Goal: Transaction & Acquisition: Purchase product/service

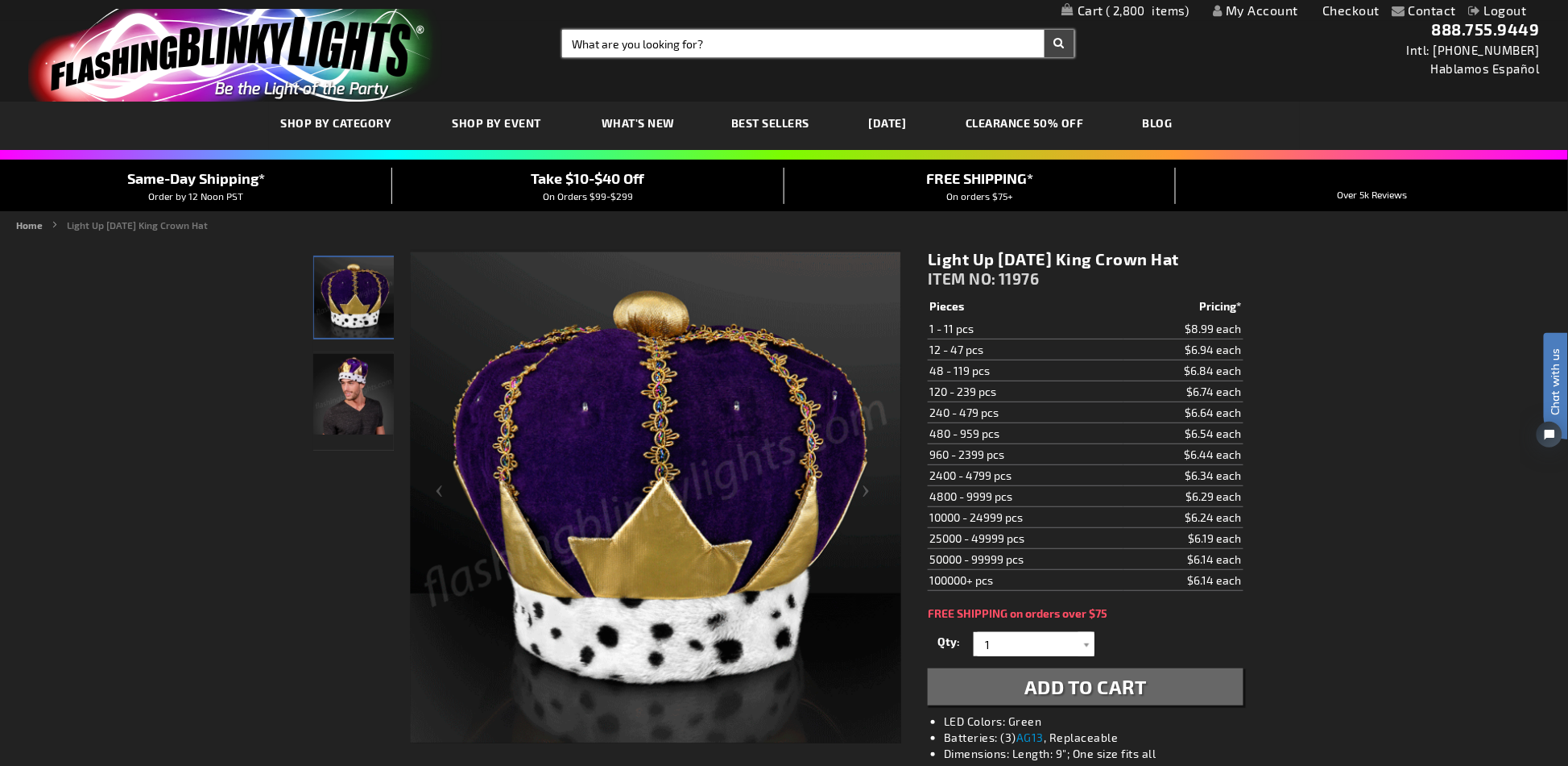
click at [640, 47] on input "Search" at bounding box center [817, 43] width 511 height 27
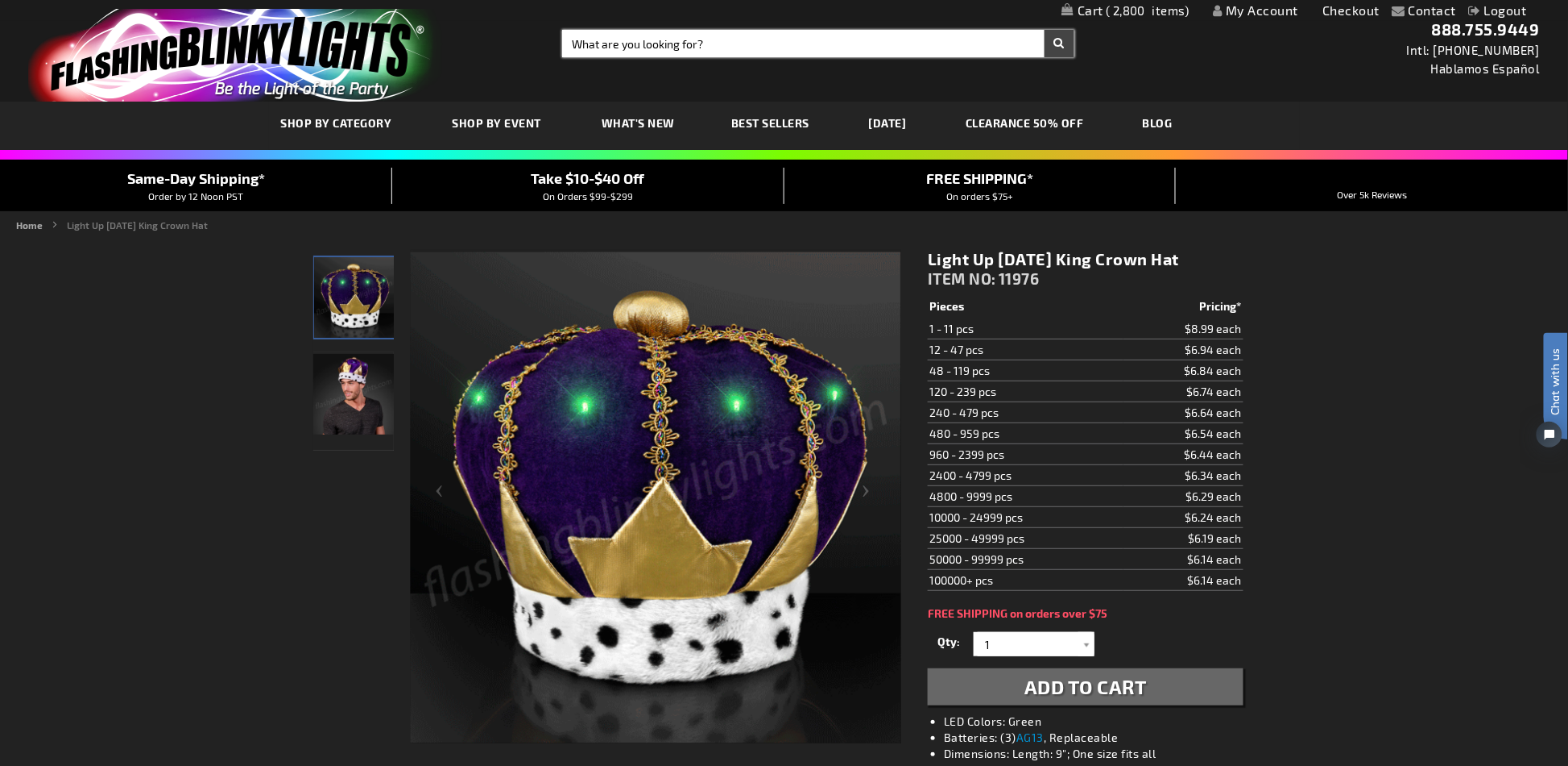
paste input "11819-GN"
type input "11819-GN"
click at [1044, 30] on button "Search" at bounding box center [1059, 43] width 30 height 27
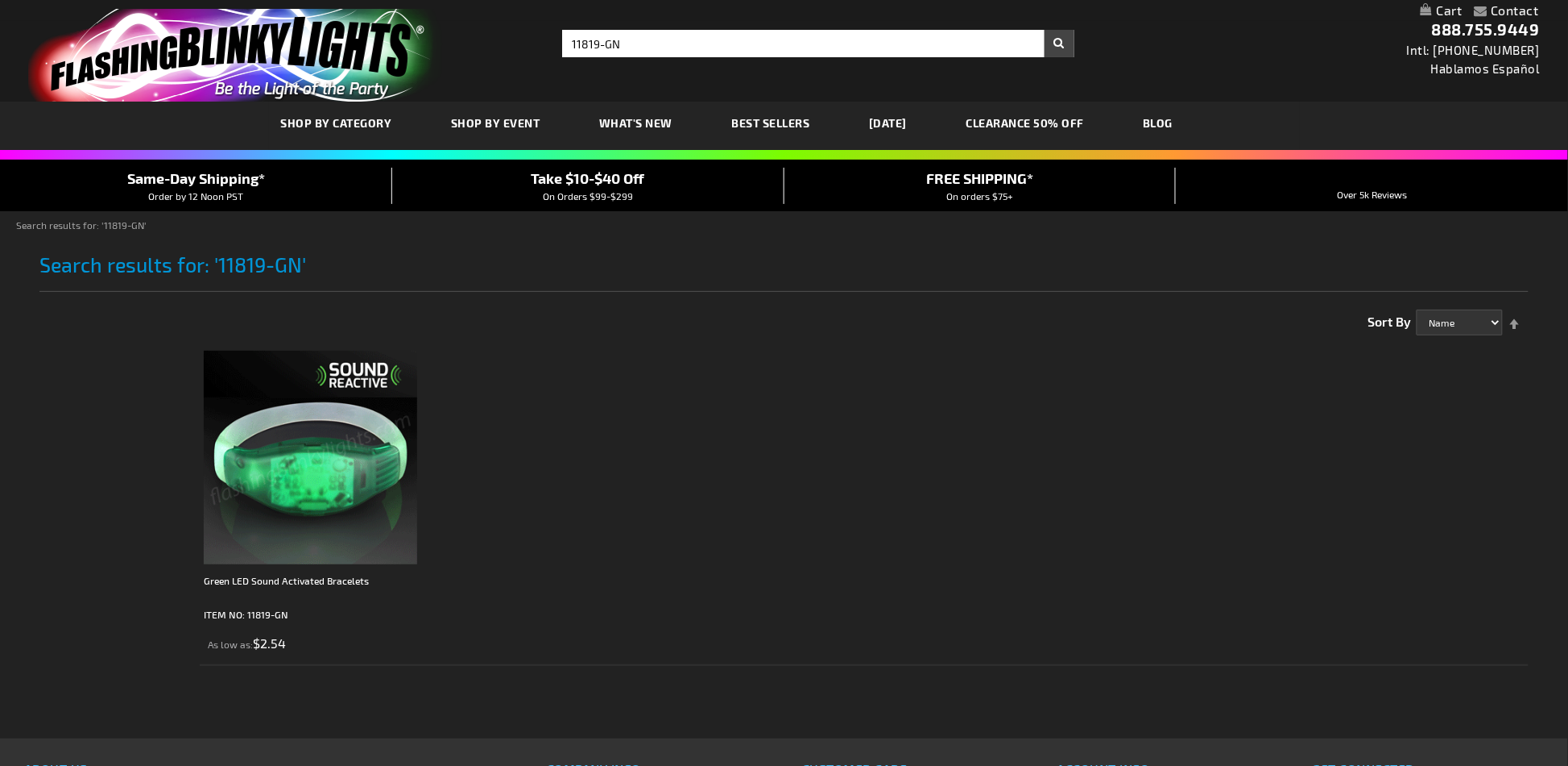
click at [280, 512] on img at bounding box center [310, 457] width 213 height 214
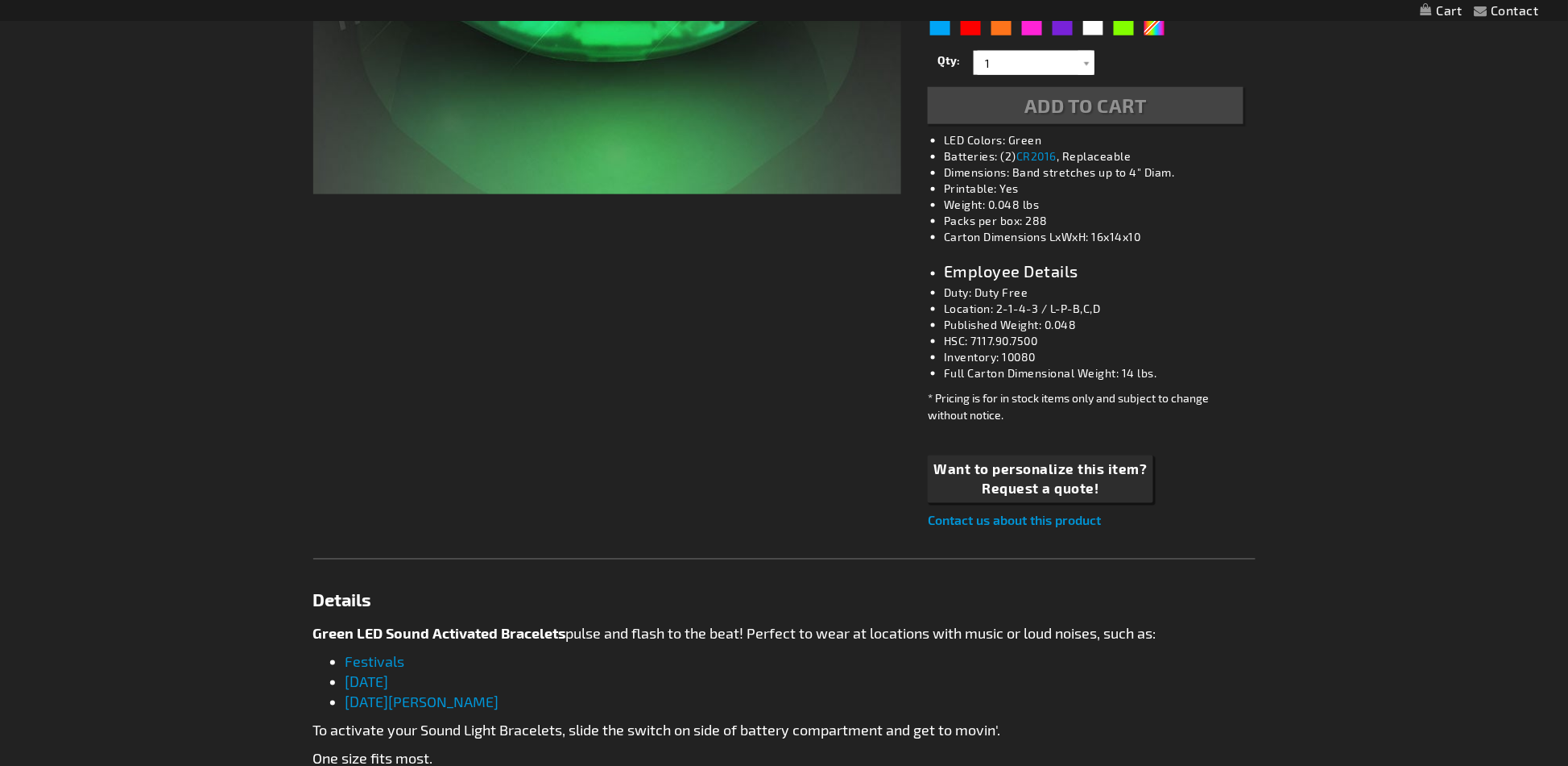
type input "5648"
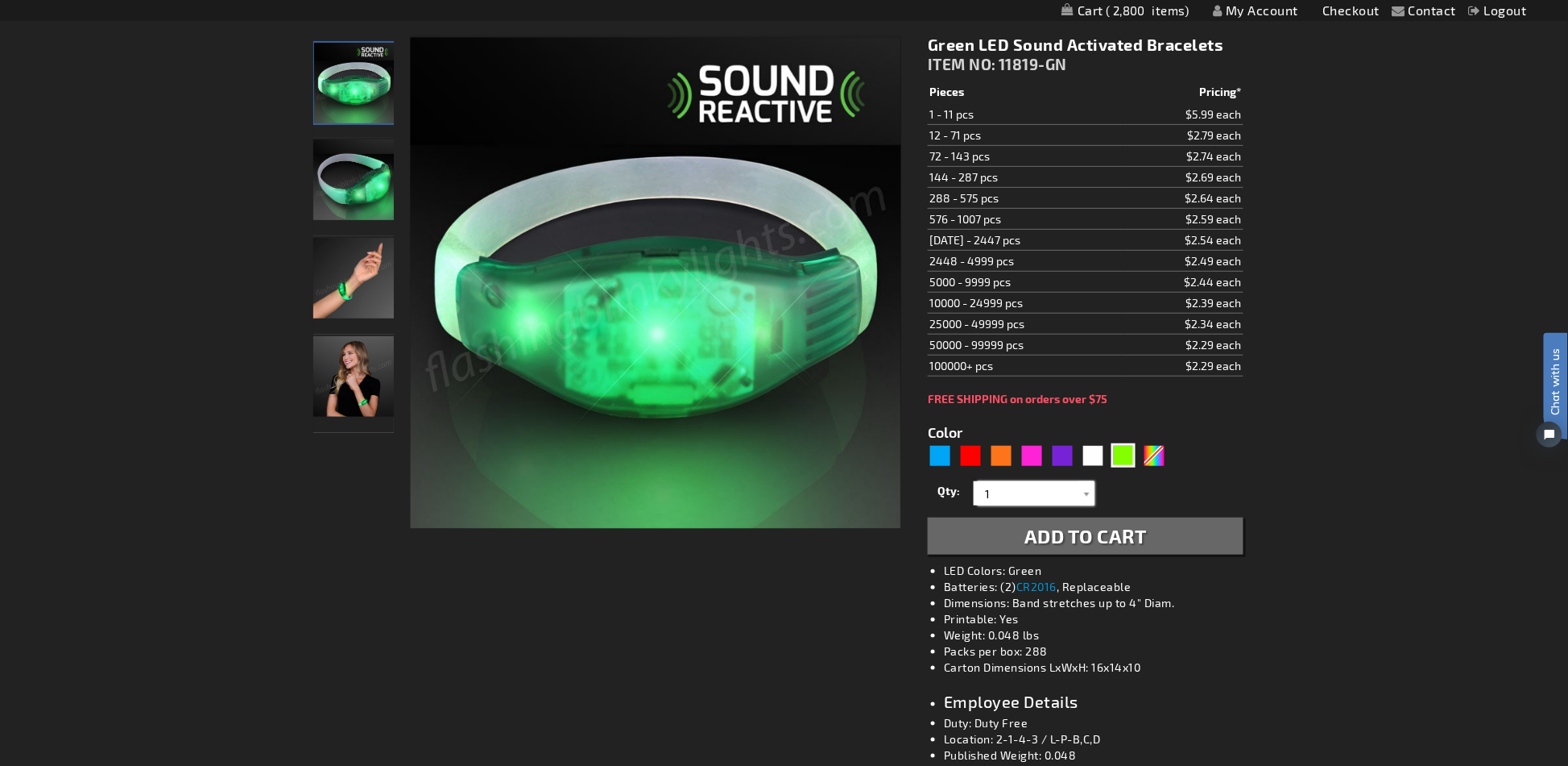
click at [1076, 490] on input "1" at bounding box center [1037, 493] width 117 height 24
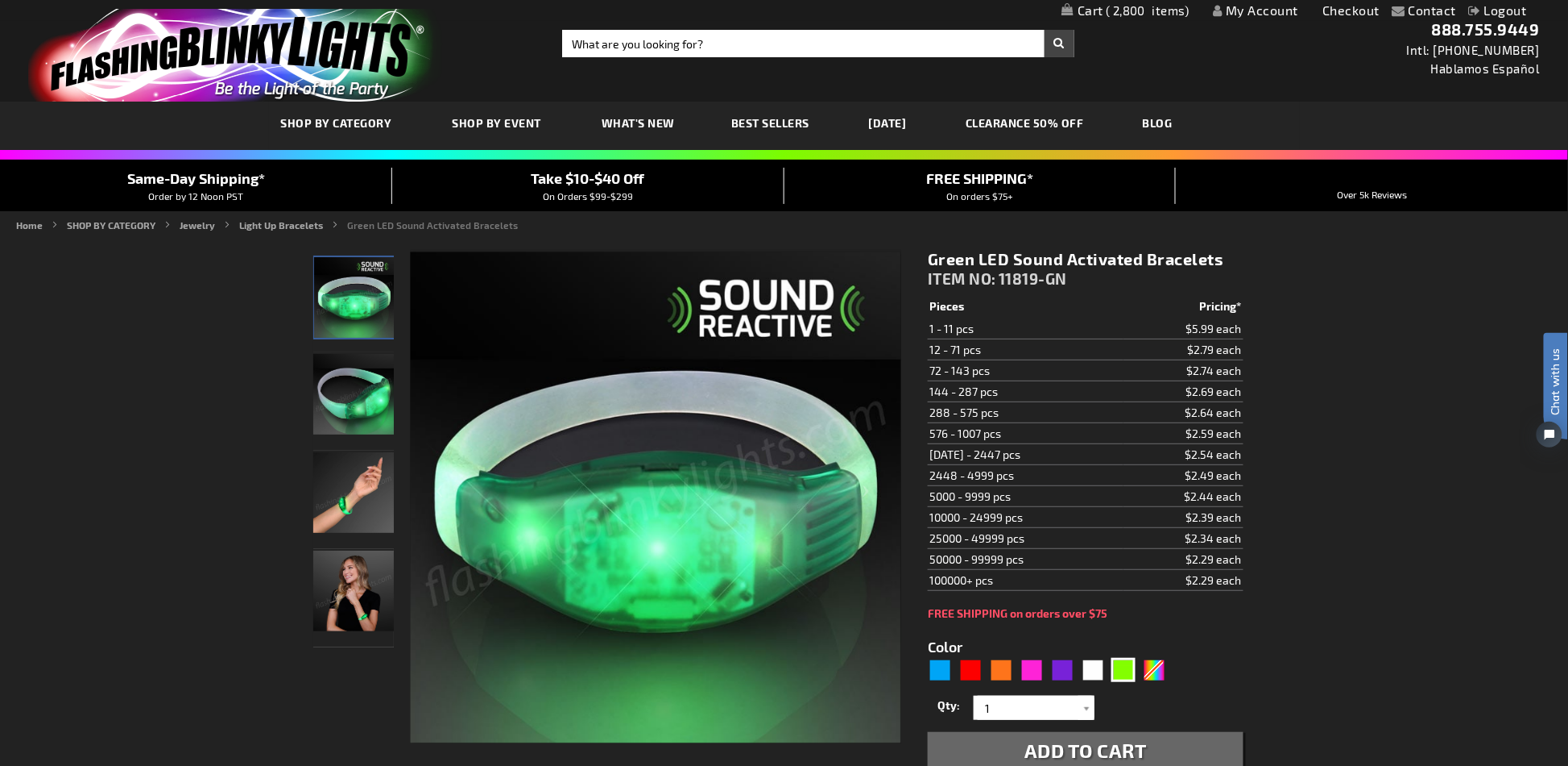
click at [690, 59] on div "Toggle Nav Search Search × Search 888.755.9449 Intl: 818-753-8303 Hablamos Espa…" at bounding box center [784, 51] width 1568 height 102
click at [690, 49] on input "Search" at bounding box center [817, 43] width 511 height 27
paste input "12635-MLT"
type input "12635-MLT"
click at [1044, 30] on button "Search" at bounding box center [1059, 43] width 30 height 27
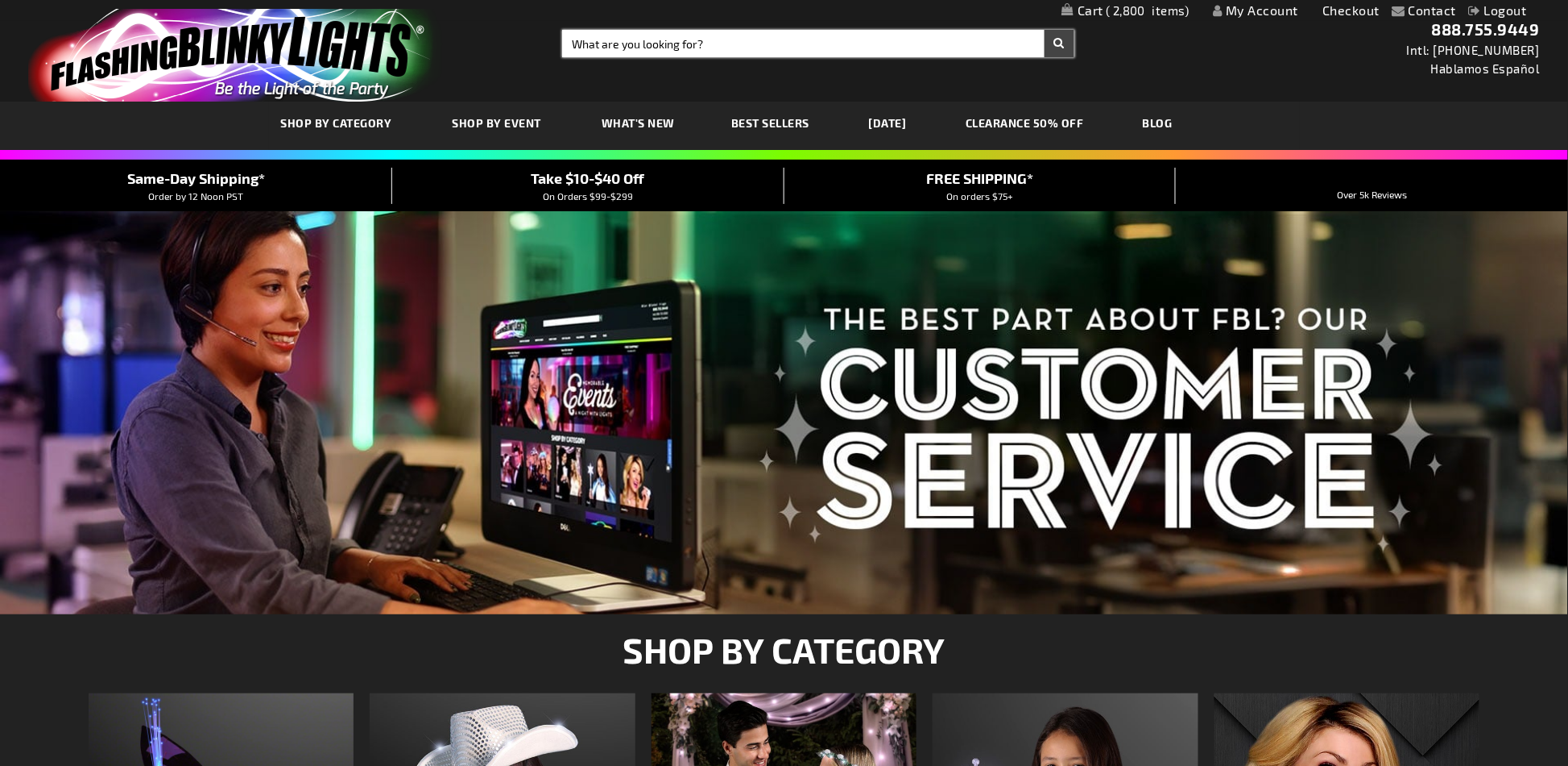
click at [659, 48] on input "Search" at bounding box center [817, 43] width 511 height 27
type input "c"
type input "11211"
click at [1044, 30] on button "Search" at bounding box center [1059, 43] width 30 height 27
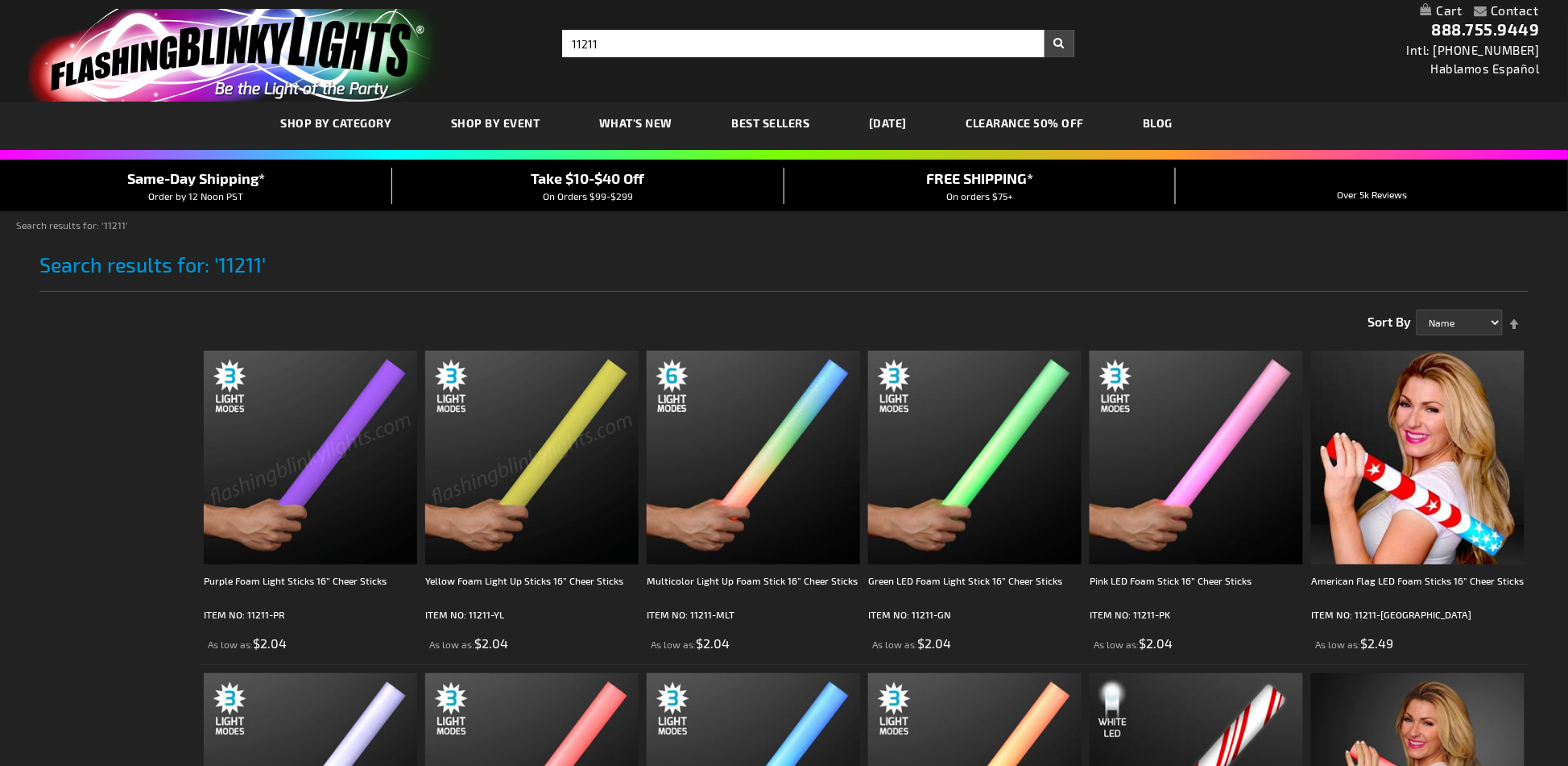
scroll to position [214, 0]
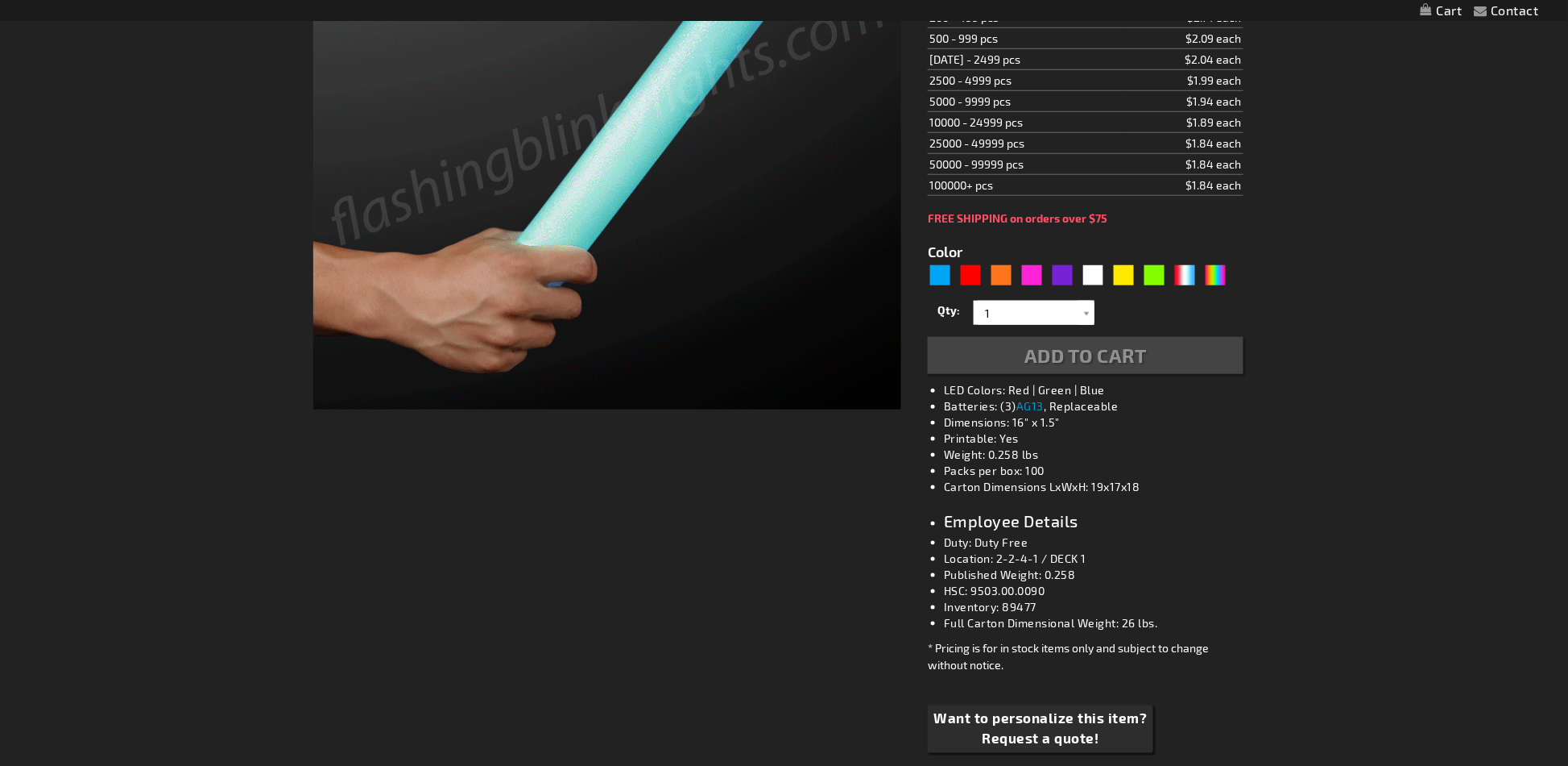
scroll to position [537, 0]
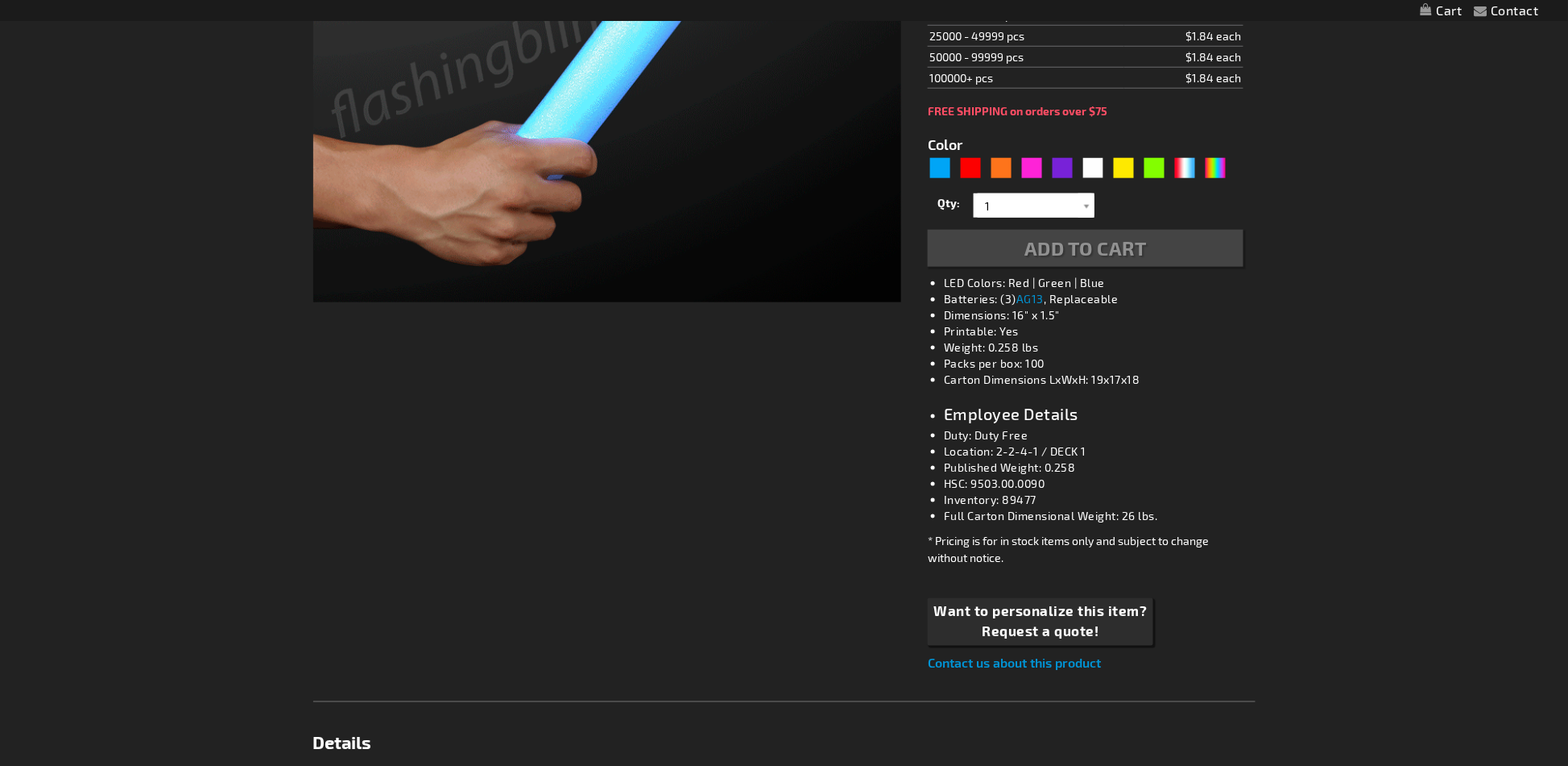
type input "5659"
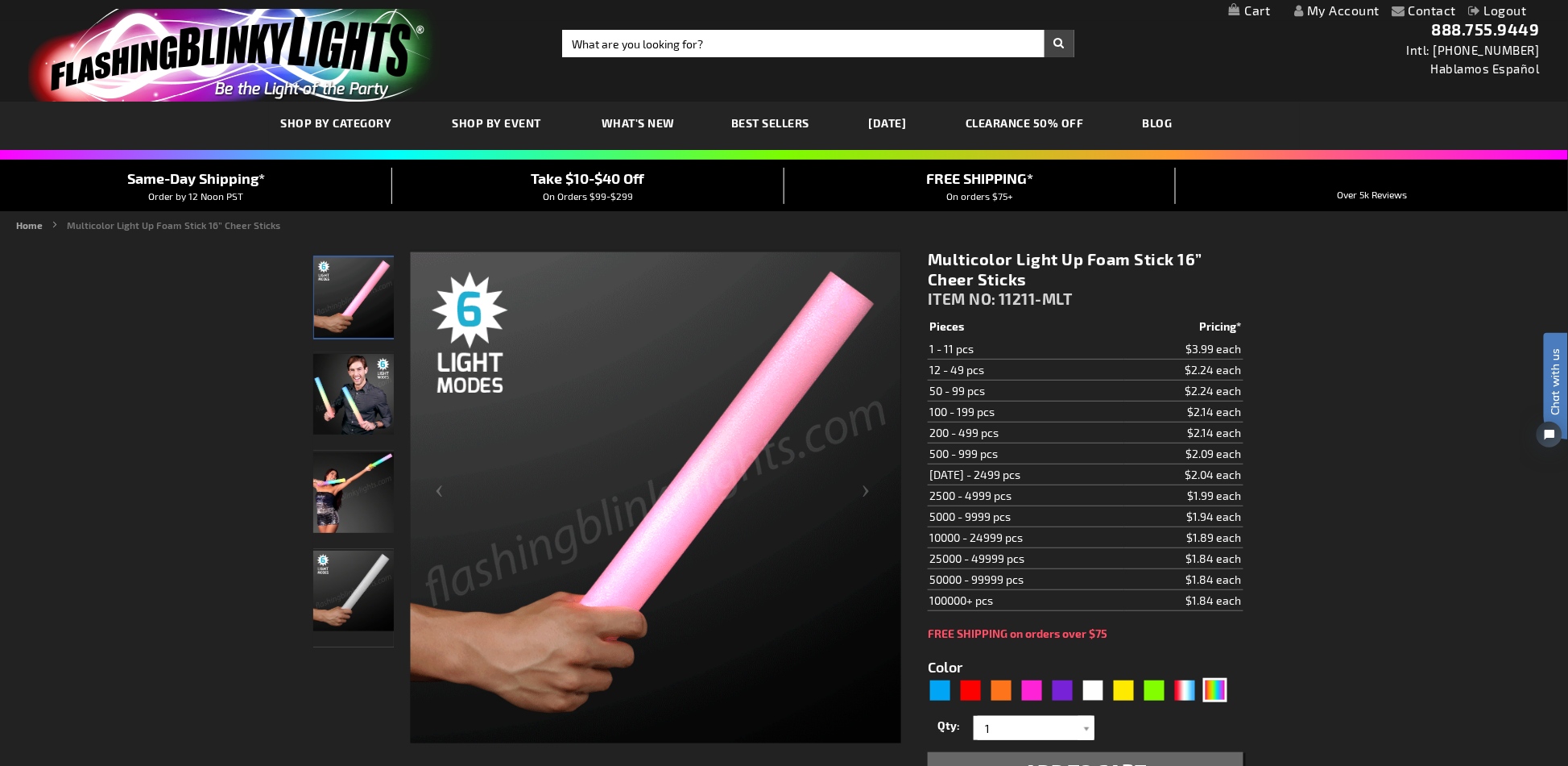
scroll to position [0, 0]
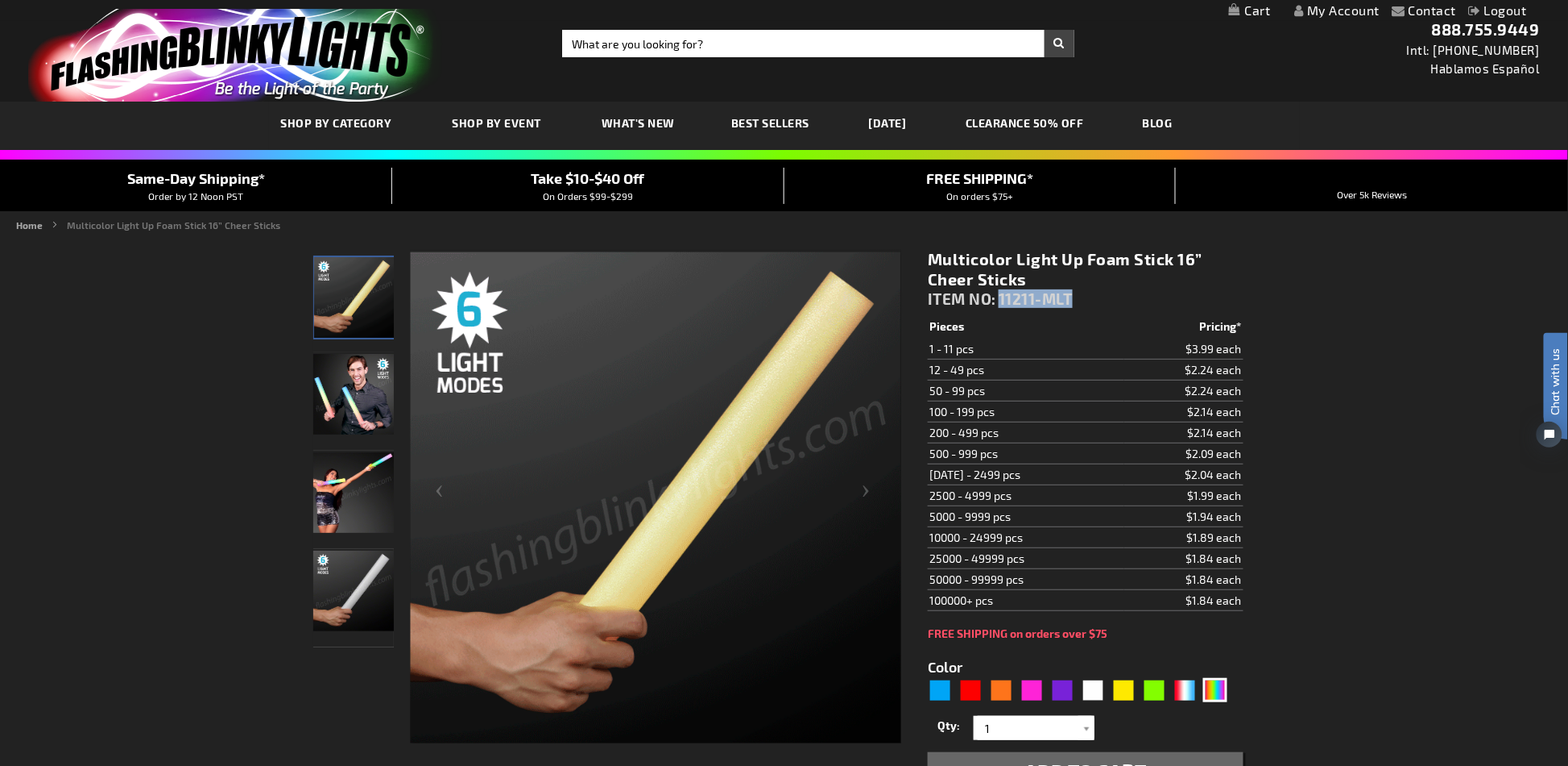
drag, startPoint x: 1078, startPoint y: 301, endPoint x: 1000, endPoint y: 304, distance: 78.1
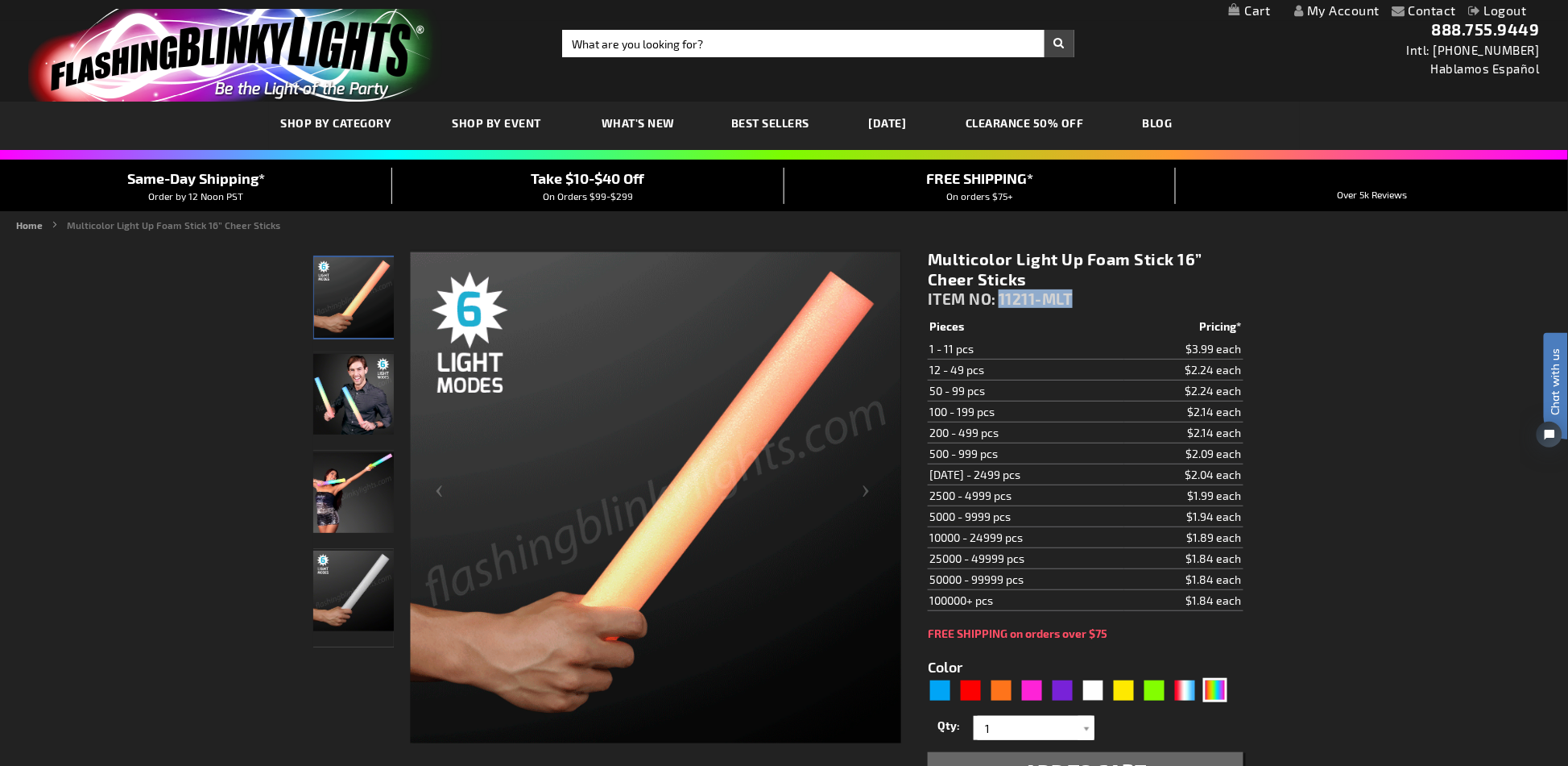
click at [1000, 304] on div "Multicolor Light Up Foam Stick 16” Cheer Sticks ITEM NO: 11211-MLT" at bounding box center [1085, 282] width 315 height 67
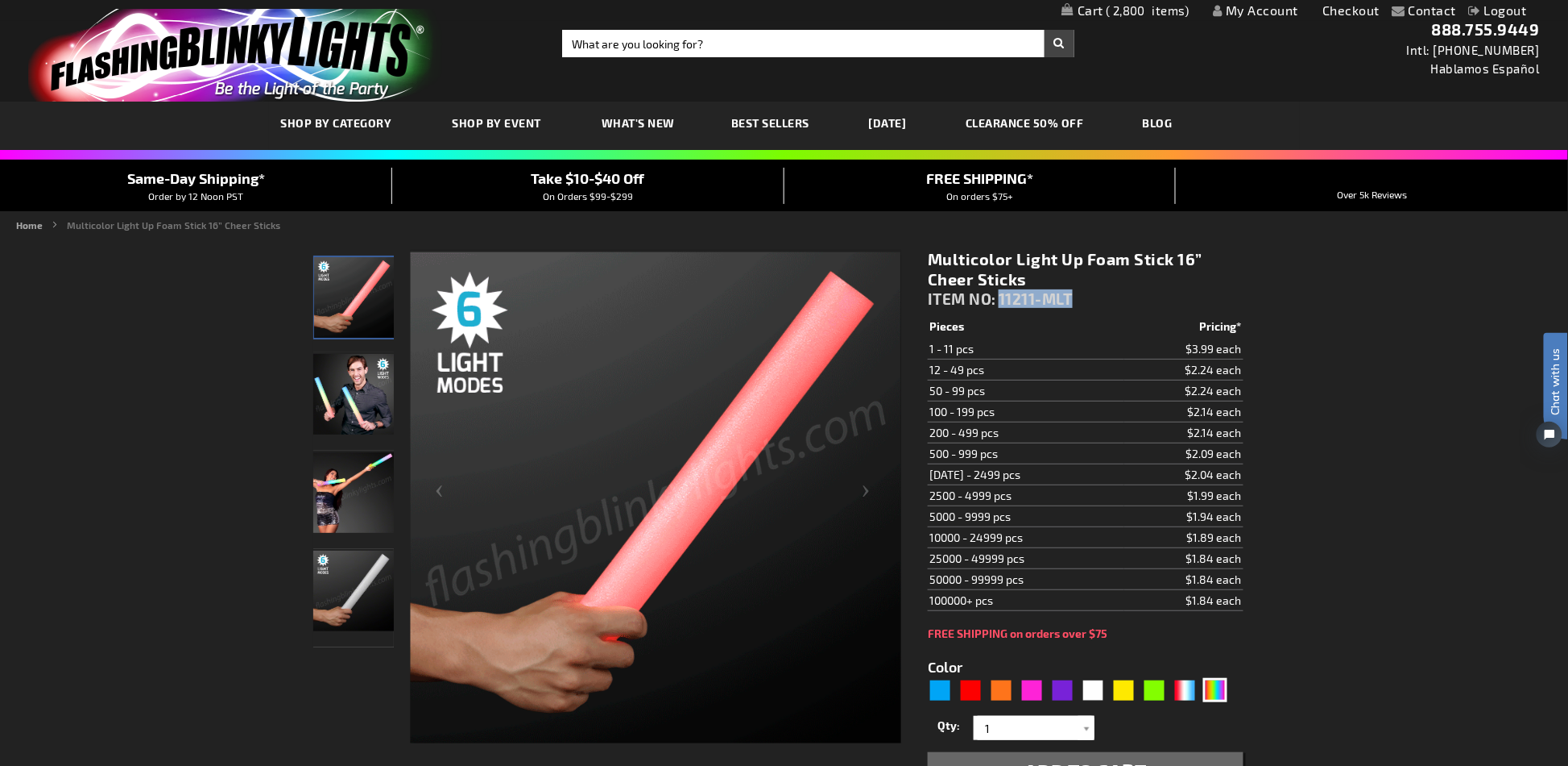
copy span "11211-MLT"
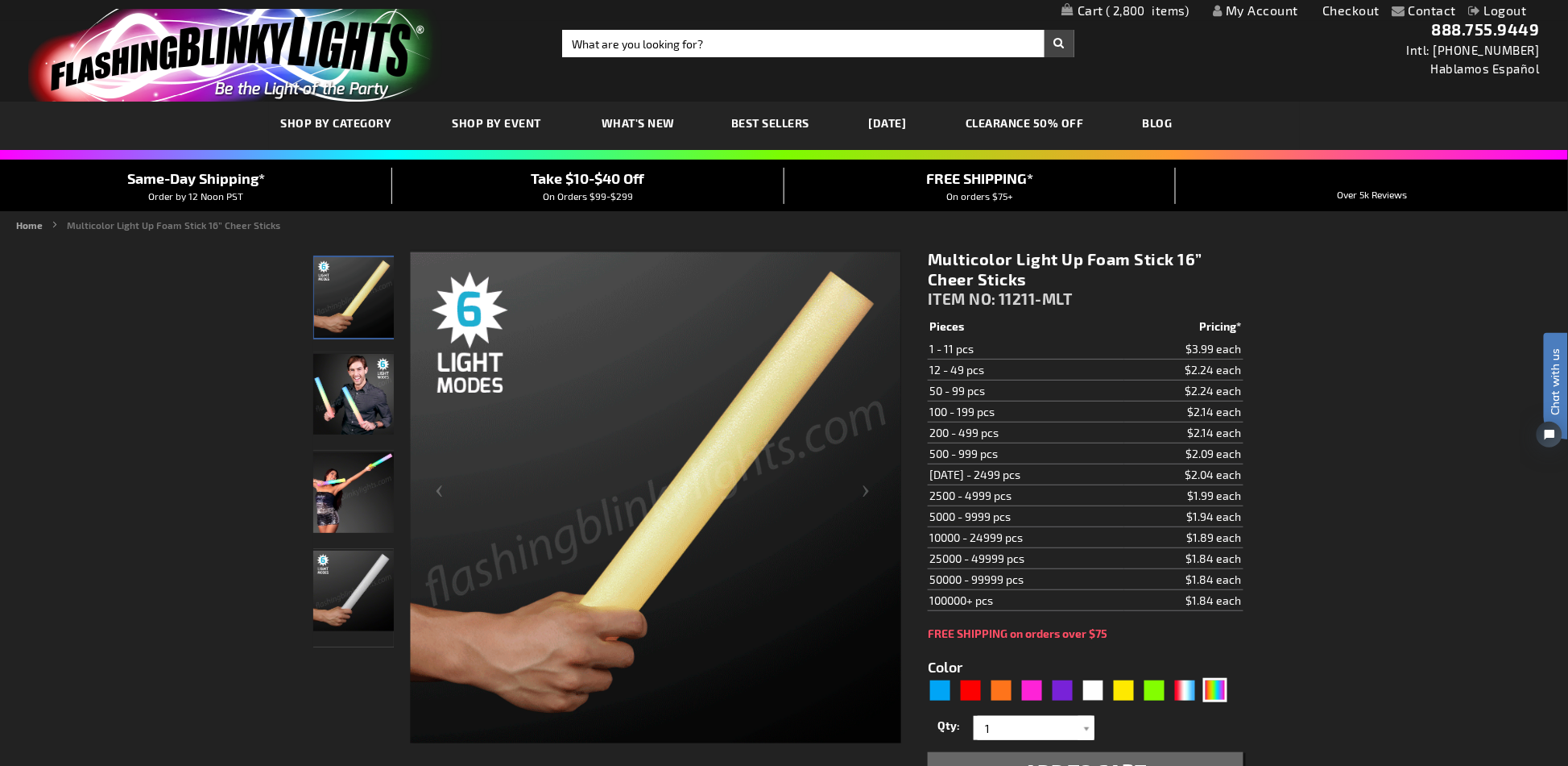
scroll to position [430, 0]
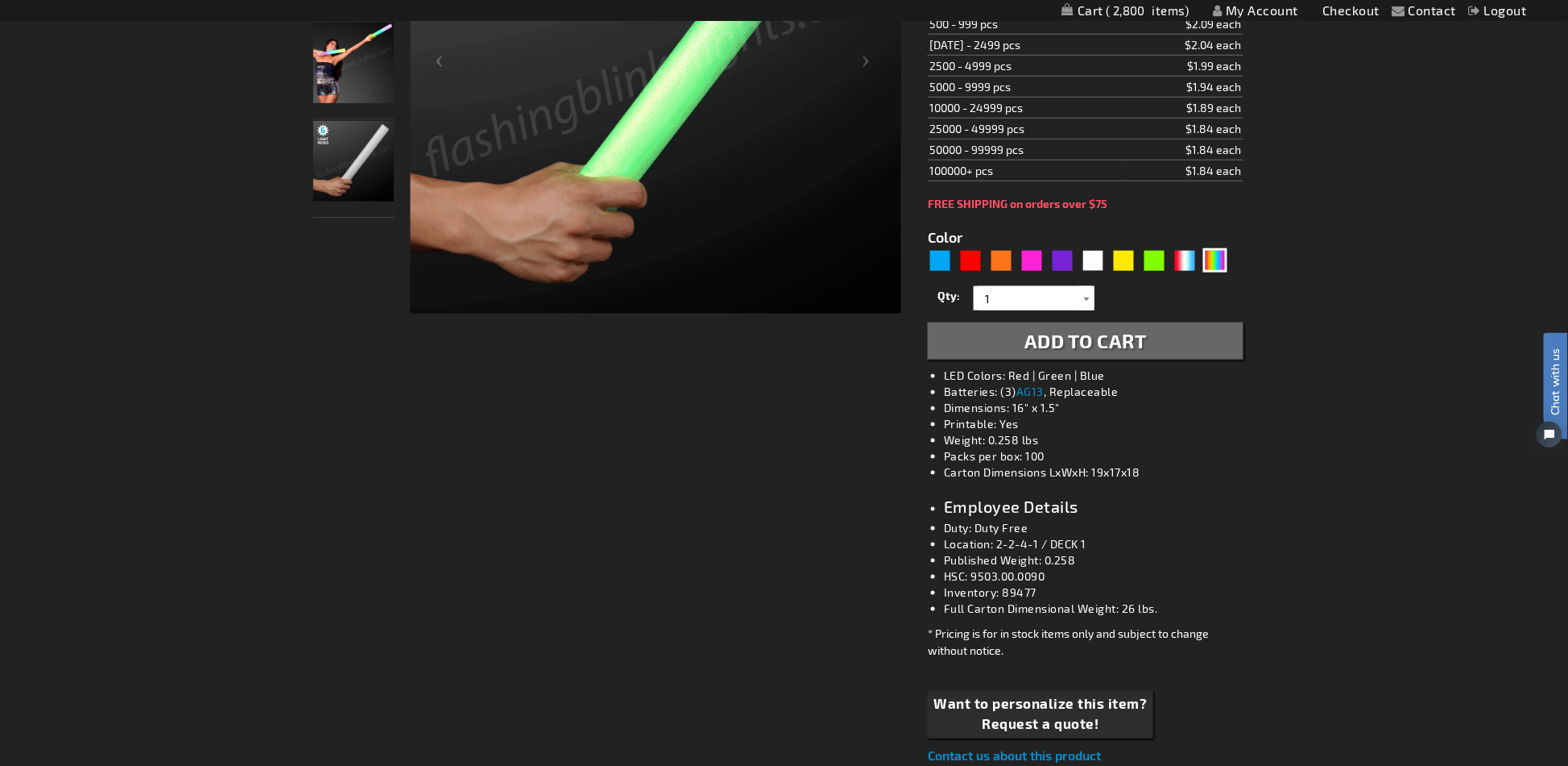
click at [1090, 300] on div at bounding box center [1086, 298] width 16 height 24
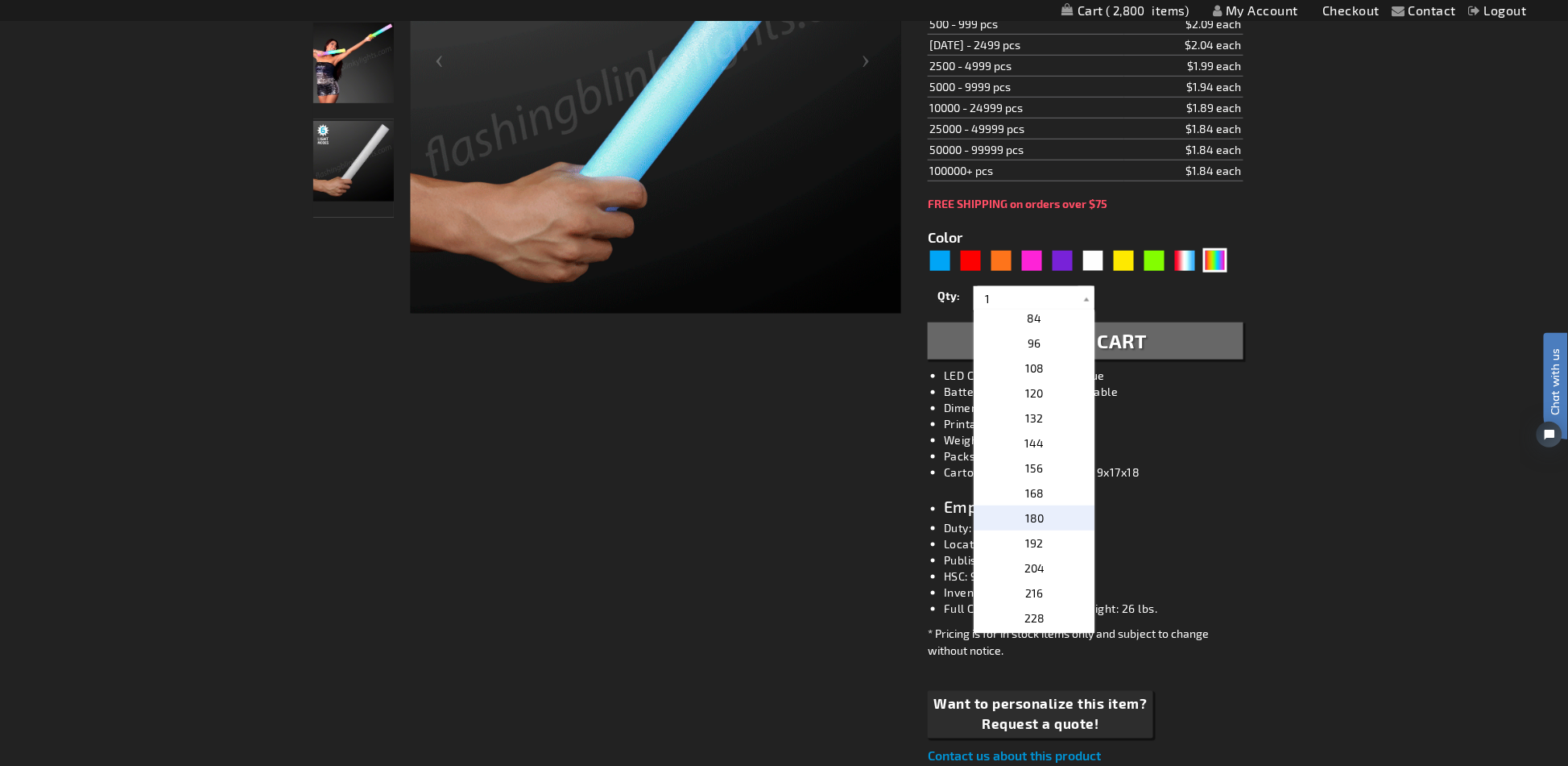
click at [1052, 515] on p "180" at bounding box center [1034, 518] width 121 height 25
type input "180"
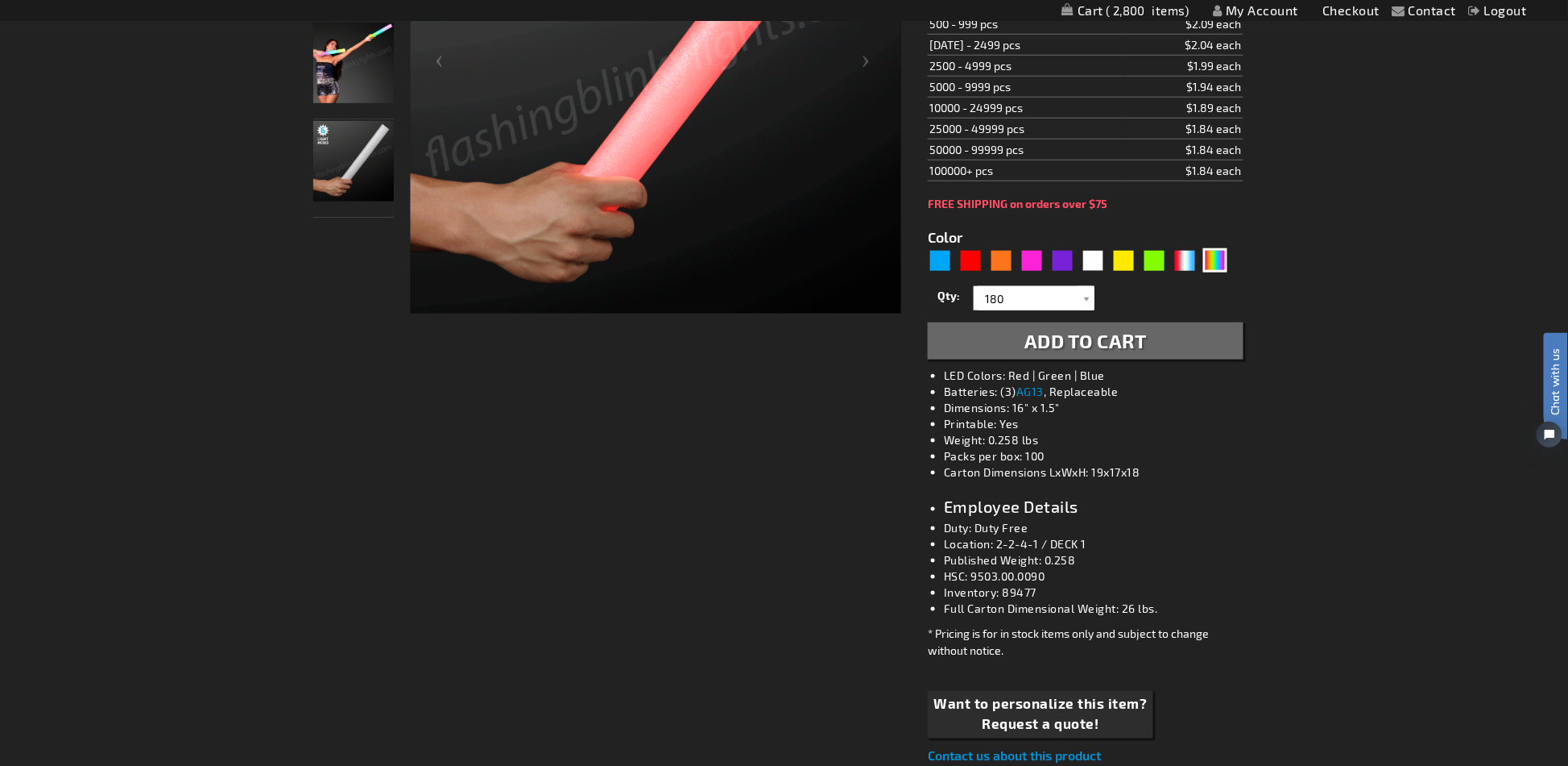
click at [1111, 362] on div "Multicolor Light Up Foam Stick 16” Cheer Sticks ITEM NO: 11211-MLT $2.04 Pieces…" at bounding box center [1085, 292] width 339 height 970
click at [1118, 349] on span "Add to Cart" at bounding box center [1085, 340] width 123 height 24
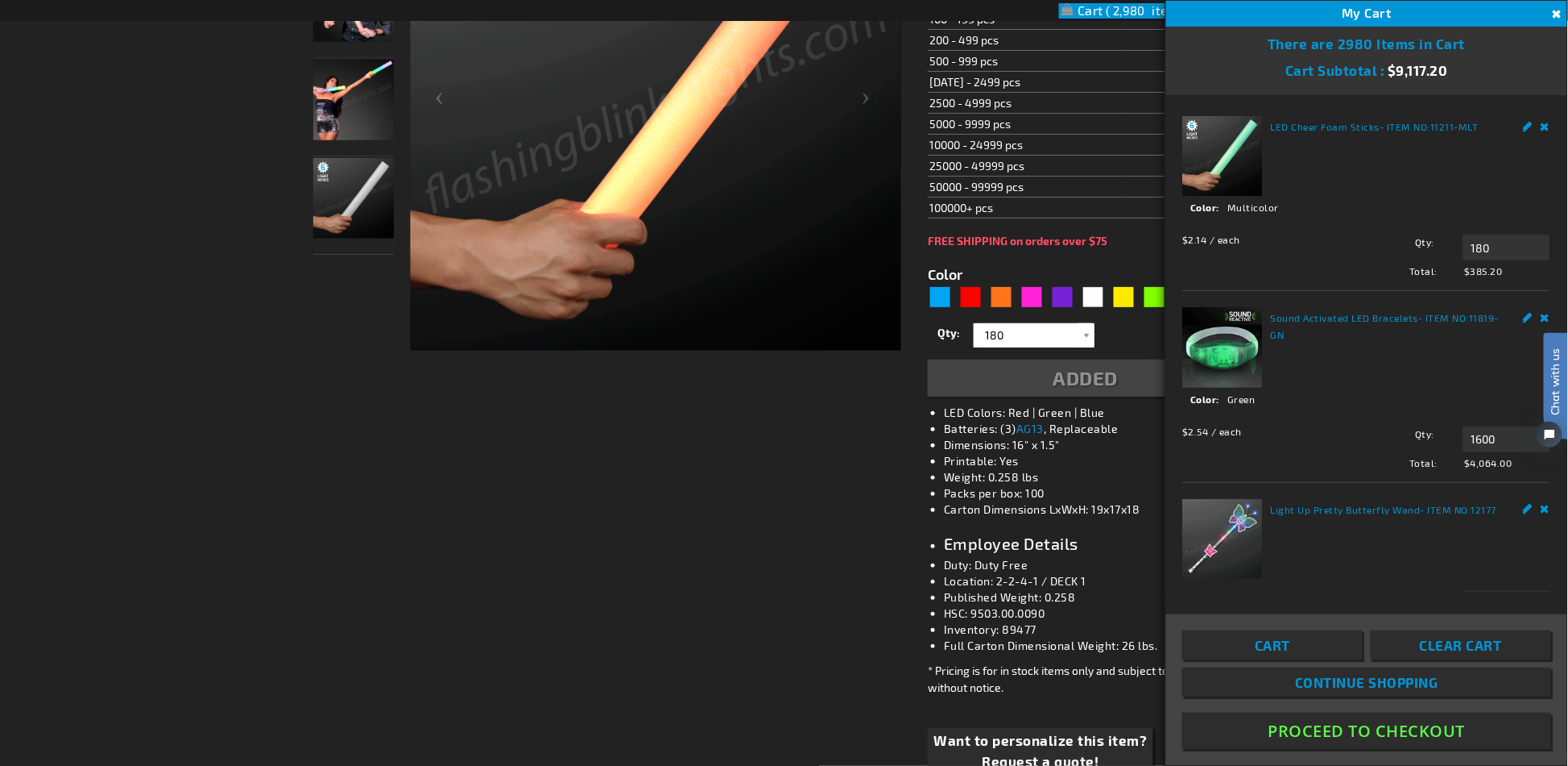
scroll to position [466, 0]
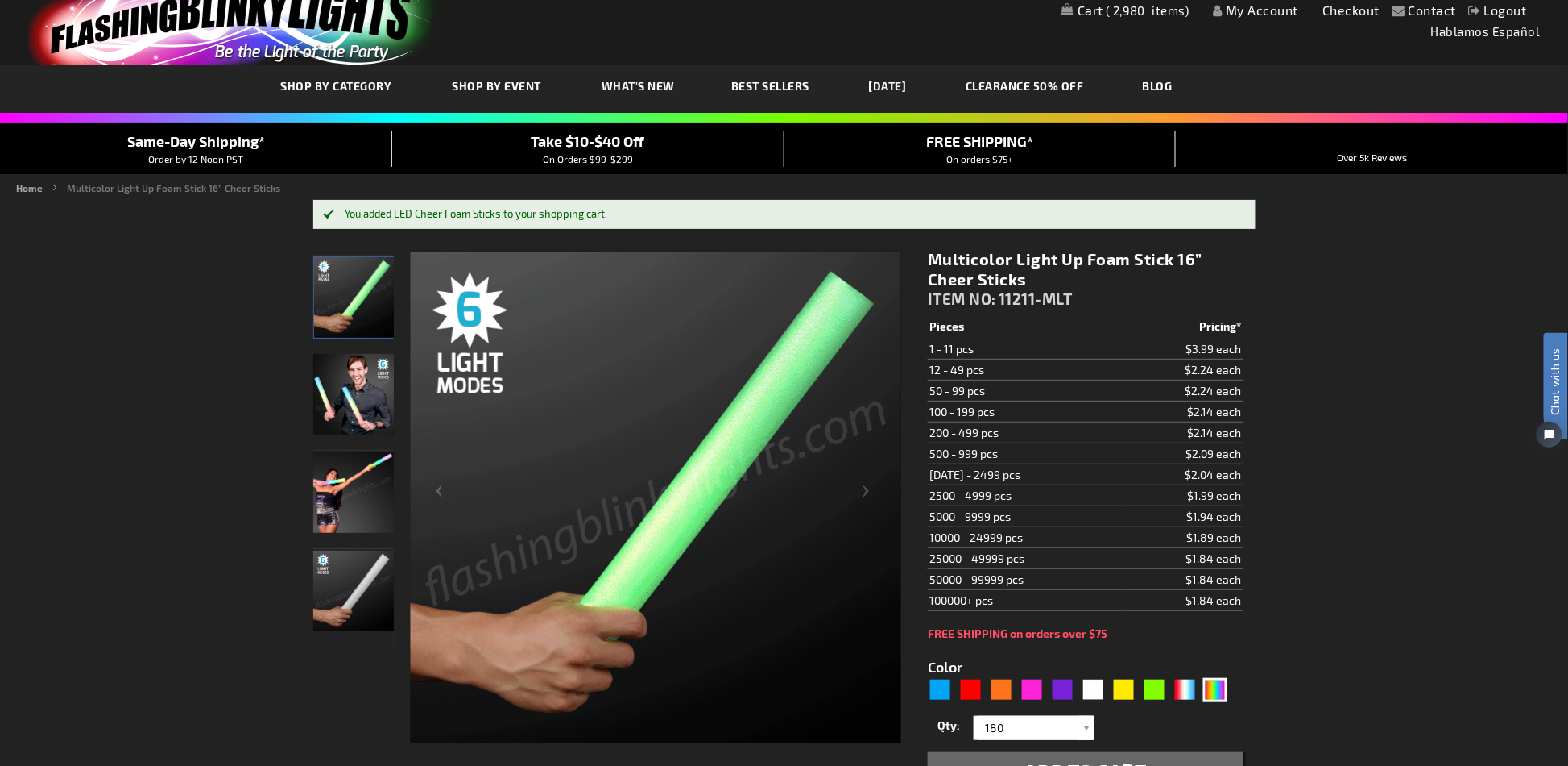
scroll to position [0, 0]
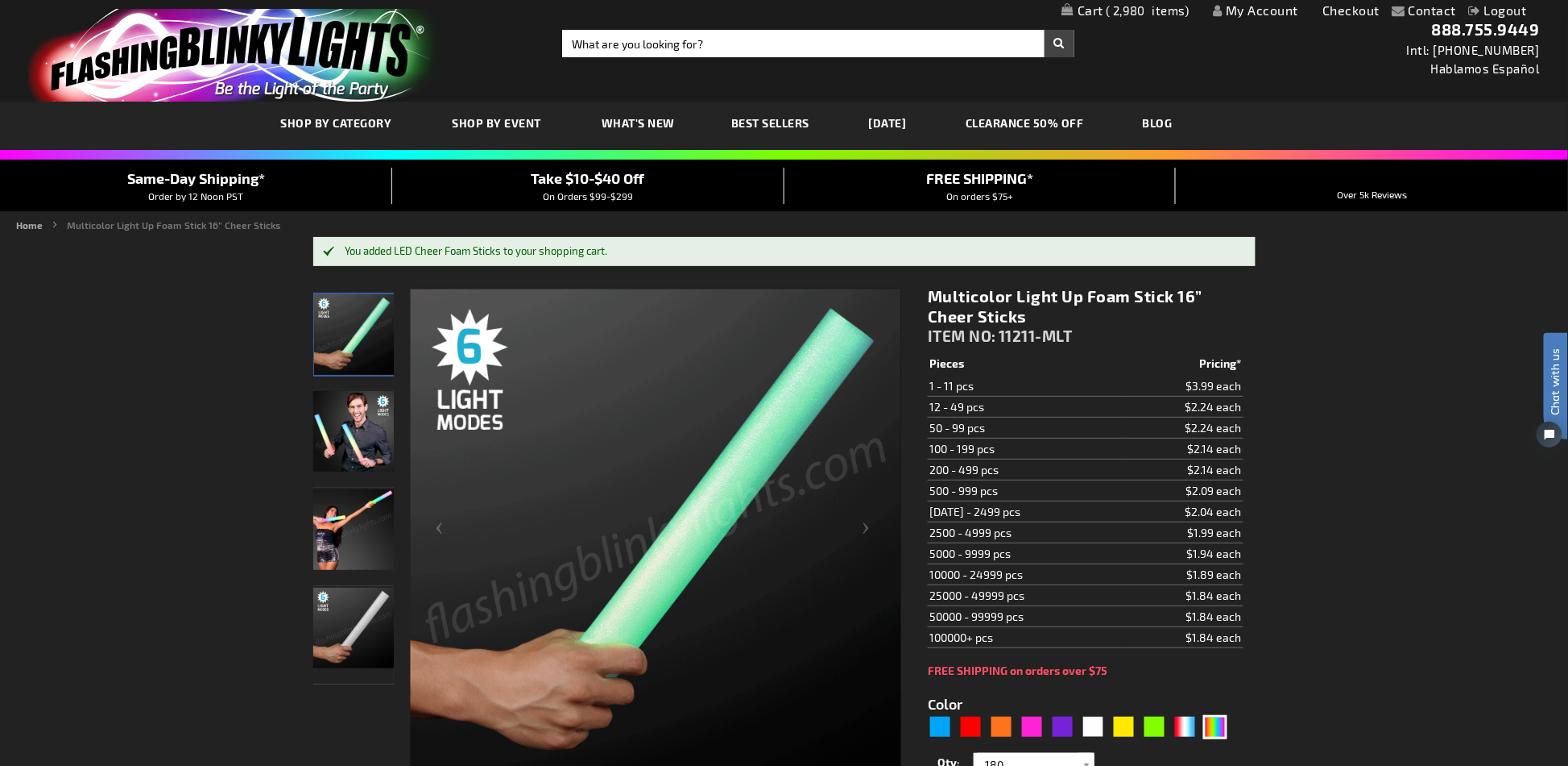
click at [1106, 4] on span "2,980" at bounding box center [1148, 10] width 84 height 15
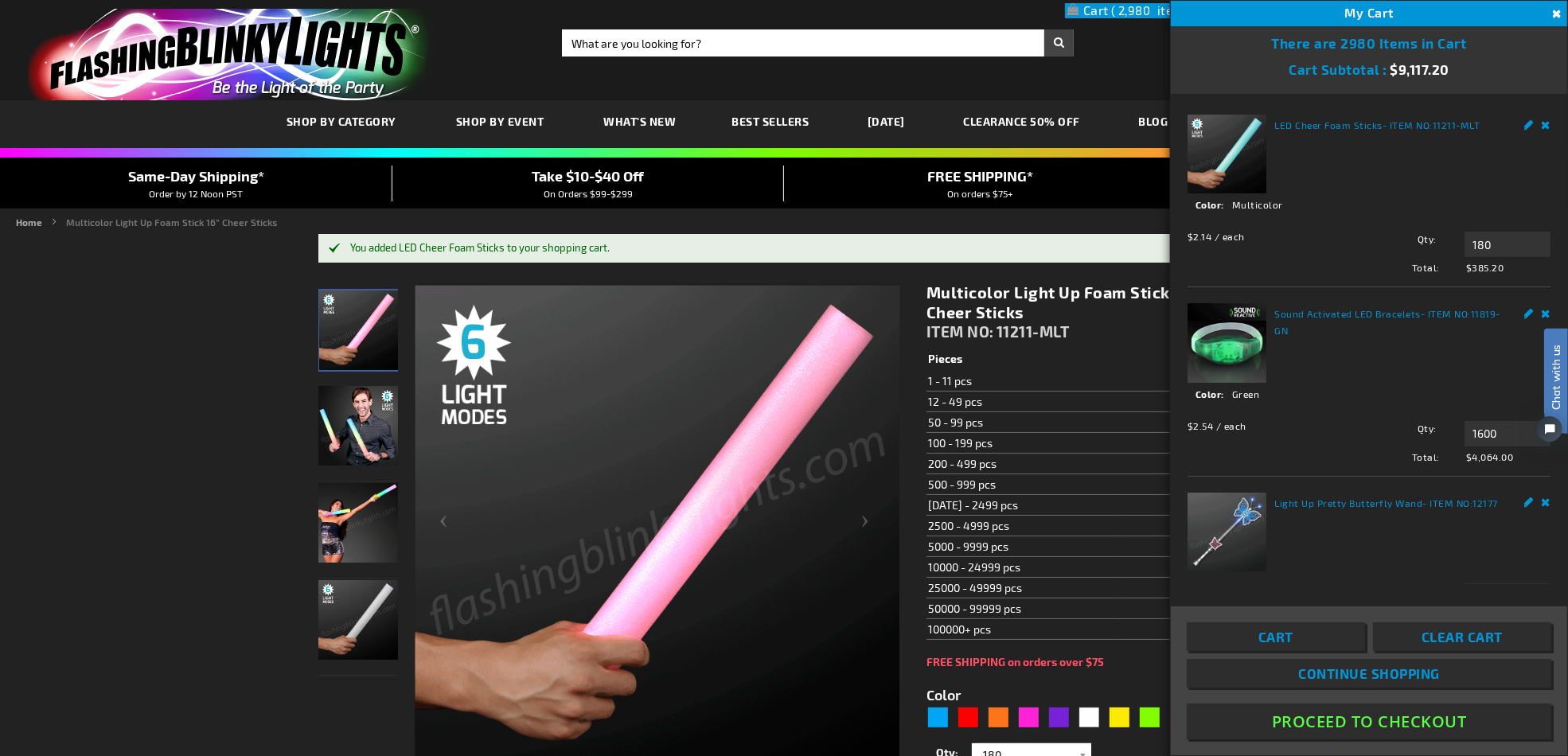
drag, startPoint x: 1072, startPoint y: 354, endPoint x: 1117, endPoint y: 334, distance: 49.2
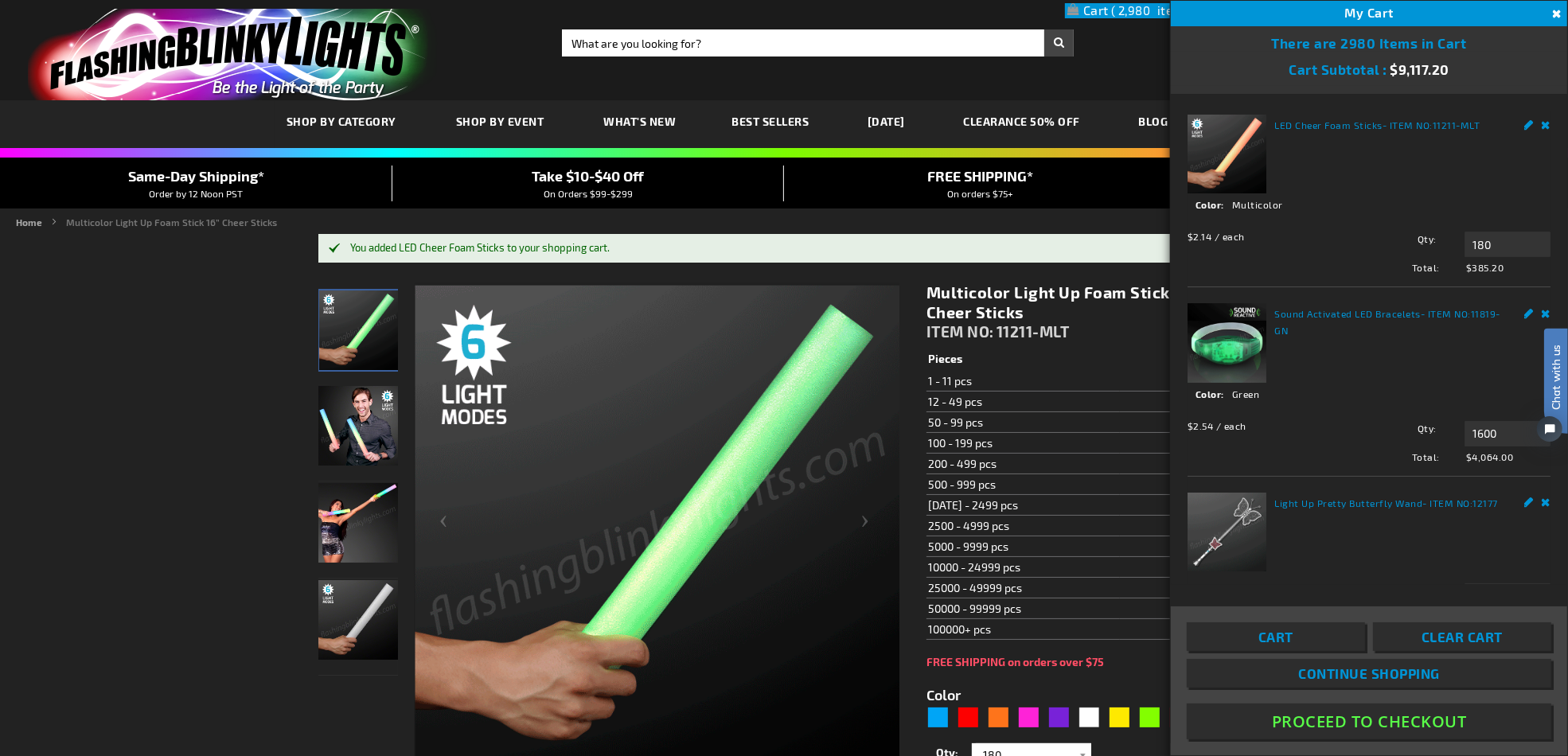
click at [1073, 354] on th "Pieces" at bounding box center [1022, 360] width 194 height 22
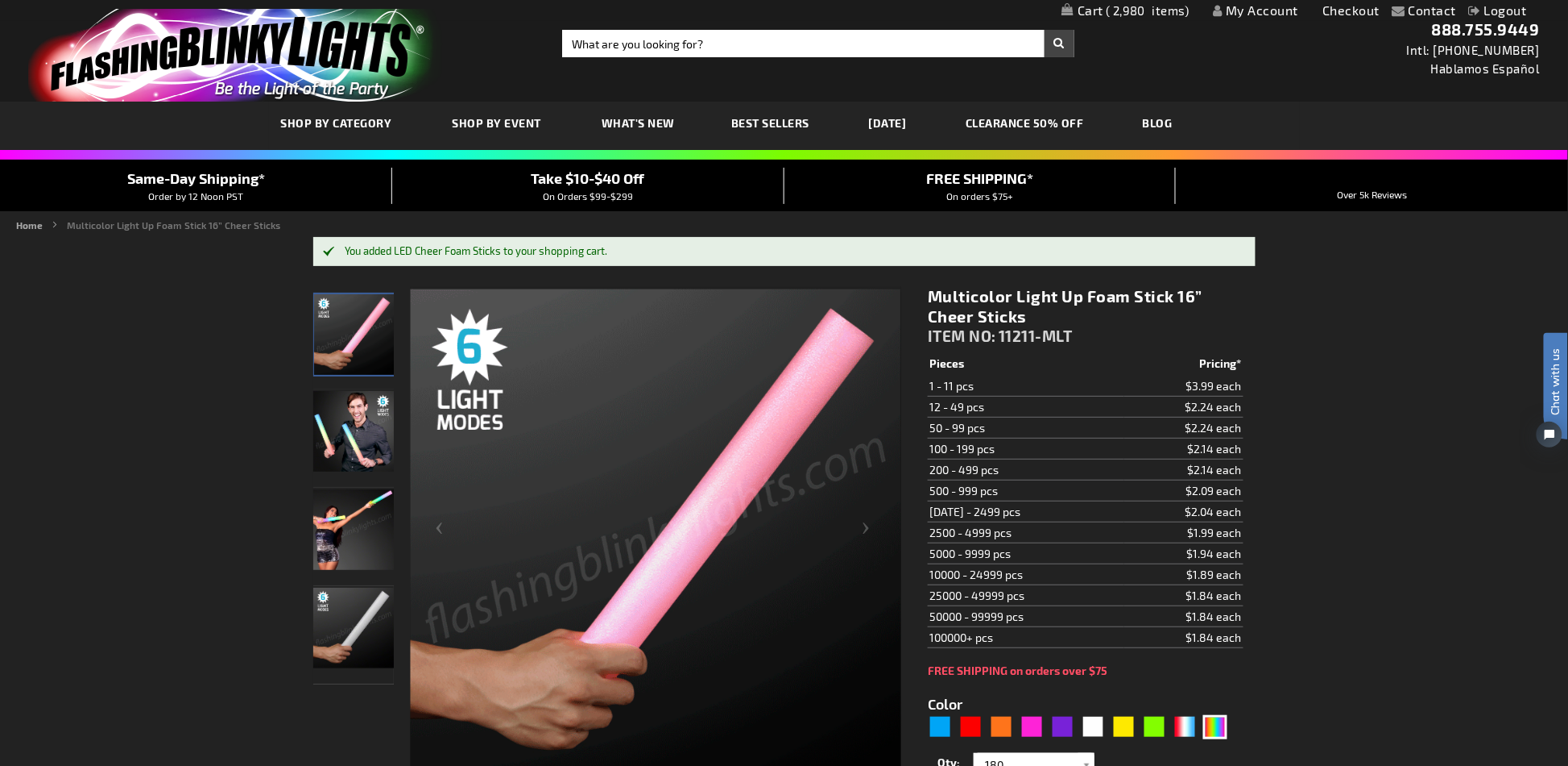
click at [1196, 474] on td "$2.14 each" at bounding box center [1184, 469] width 119 height 21
